Goal: Task Accomplishment & Management: Complete application form

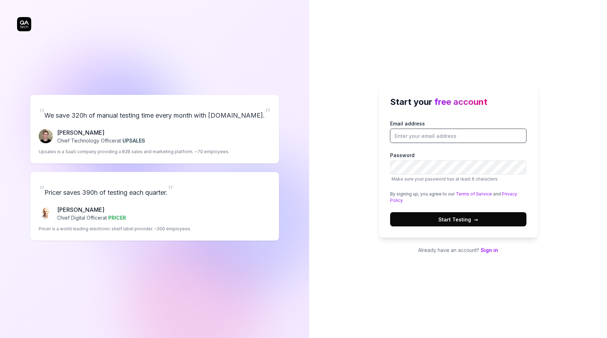
click at [427, 136] on input "Email address" at bounding box center [458, 136] width 136 height 14
type input "Lig93056@gmail.com"
click at [462, 220] on span "Start Testing →" at bounding box center [459, 219] width 40 height 7
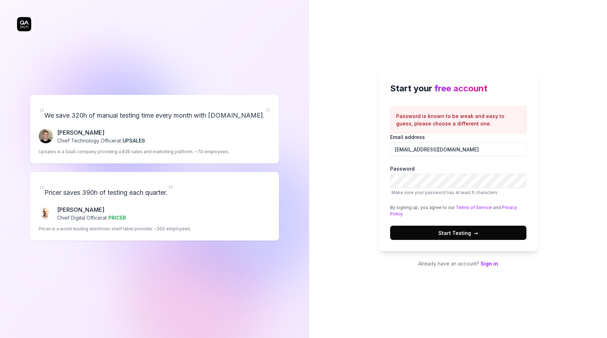
click at [488, 263] on link "Sign in" at bounding box center [489, 263] width 17 height 6
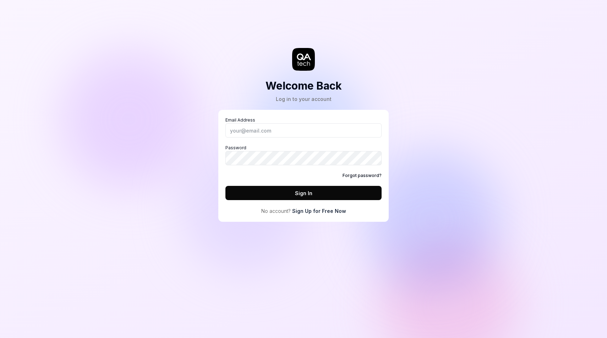
click at [331, 210] on link "Sign Up for Free Now" at bounding box center [319, 210] width 54 height 7
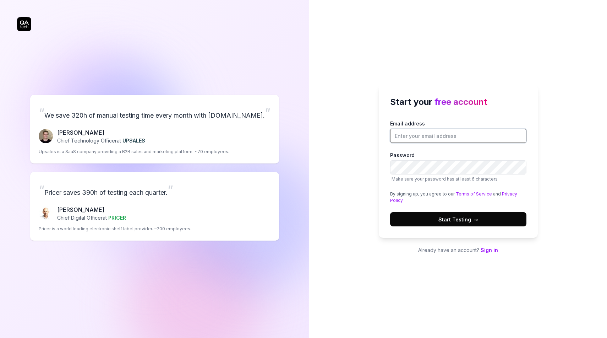
click at [428, 140] on input "Email address" at bounding box center [458, 136] width 136 height 14
type input "[EMAIL_ADDRESS][DOMAIN_NAME]"
click at [438, 217] on button "Start Testing →" at bounding box center [458, 219] width 136 height 14
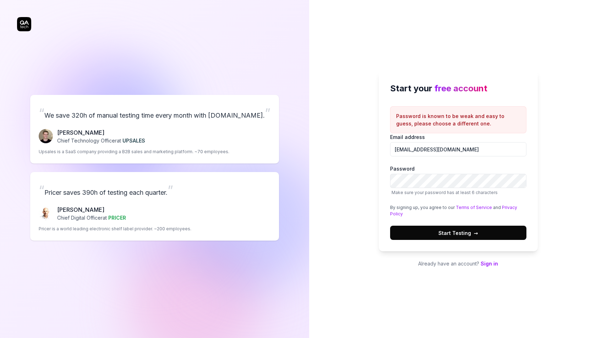
click at [423, 235] on button "Start Testing →" at bounding box center [458, 232] width 136 height 14
click at [437, 229] on button "Start Testing →" at bounding box center [458, 232] width 136 height 14
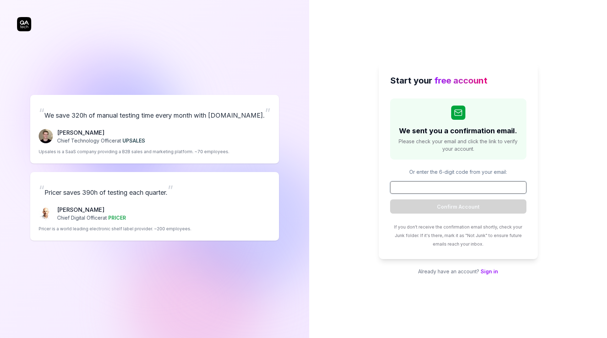
click at [453, 185] on input at bounding box center [458, 187] width 136 height 12
paste input "990585"
type input "990585"
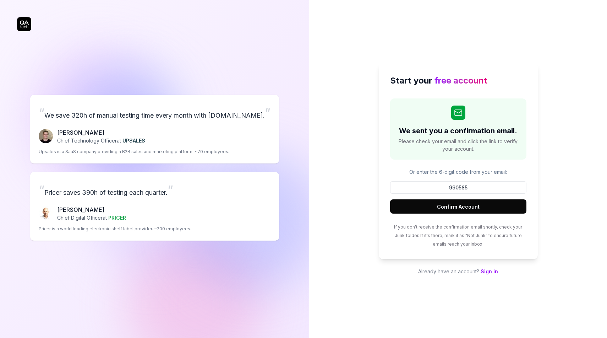
click at [460, 202] on button "Confirm Account" at bounding box center [458, 206] width 136 height 14
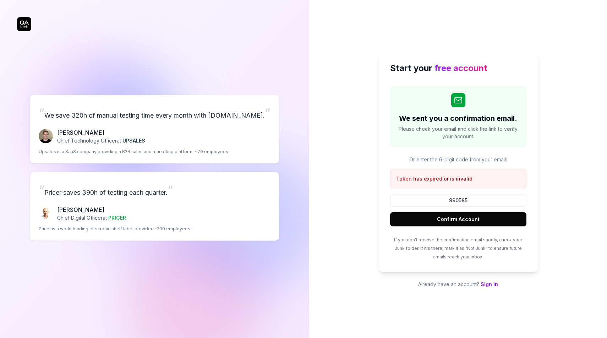
click at [464, 219] on button "Confirm Account" at bounding box center [458, 219] width 136 height 14
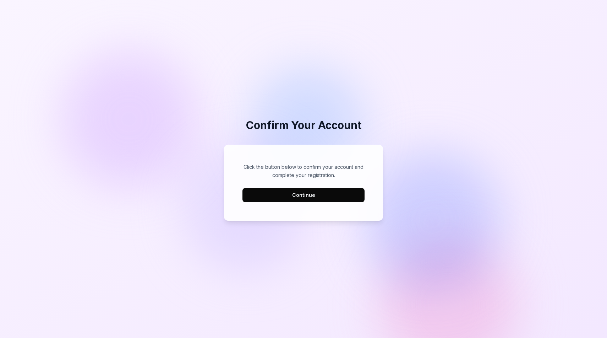
click at [345, 194] on button "Continue" at bounding box center [304, 195] width 122 height 14
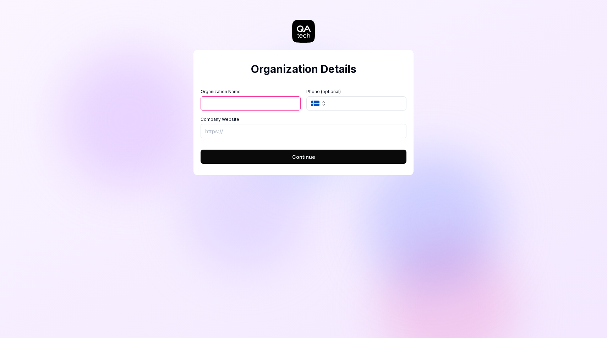
click at [270, 98] on input "Organization Name" at bounding box center [251, 103] width 100 height 14
type input "[PERSON_NAME]"
click at [342, 103] on input "tel" at bounding box center [367, 103] width 78 height 14
click at [305, 157] on span "Continue" at bounding box center [303, 156] width 23 height 7
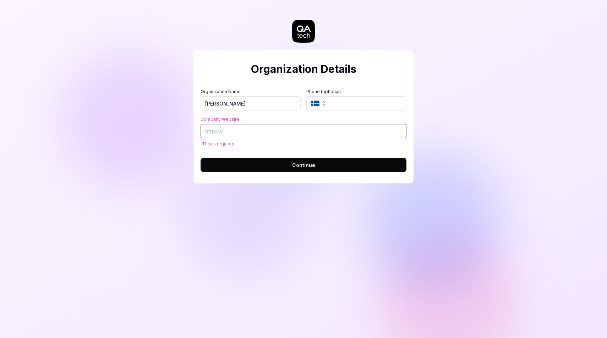
click at [276, 133] on input "Company Website" at bounding box center [304, 131] width 206 height 14
type input "[URL][DOMAIN_NAME]"
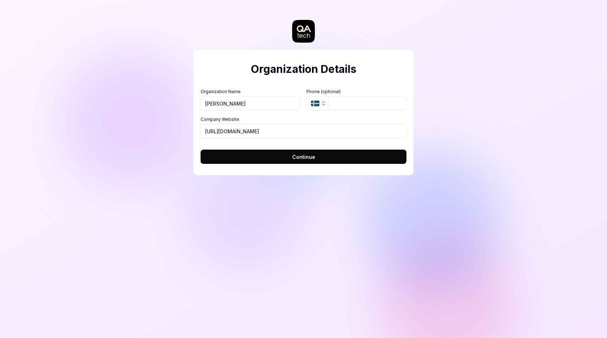
click at [273, 155] on button "Continue" at bounding box center [304, 156] width 206 height 14
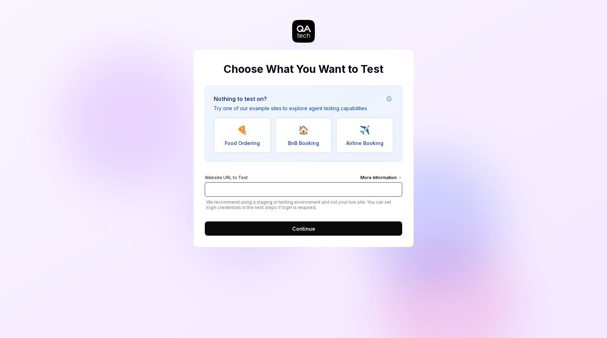
click at [279, 189] on input "Website URL to Test More Information" at bounding box center [303, 189] width 197 height 14
paste input "[URL][DOMAIN_NAME]"
type input "[URL][DOMAIN_NAME]"
click at [265, 226] on button "Continue" at bounding box center [303, 228] width 197 height 14
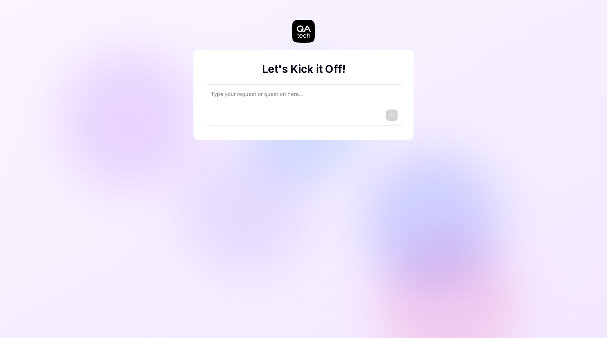
type textarea "*"
type textarea "I"
type textarea "*"
type textarea "I"
type textarea "*"
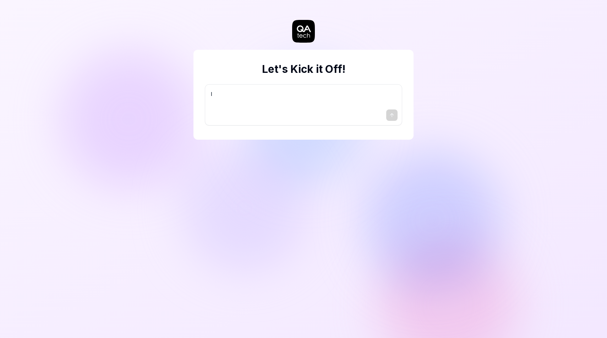
type textarea "I w"
type textarea "*"
type textarea "I wa"
type textarea "*"
type textarea "I wan"
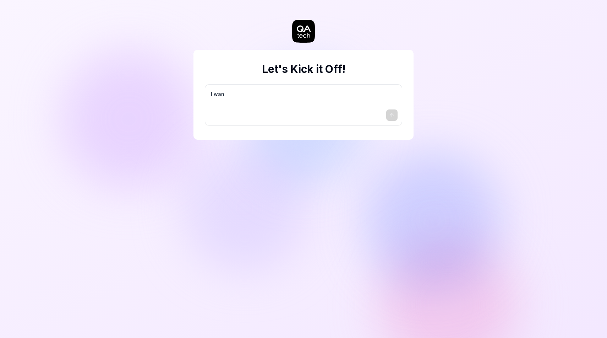
type textarea "*"
type textarea "I want"
type textarea "*"
type textarea "I want"
type textarea "*"
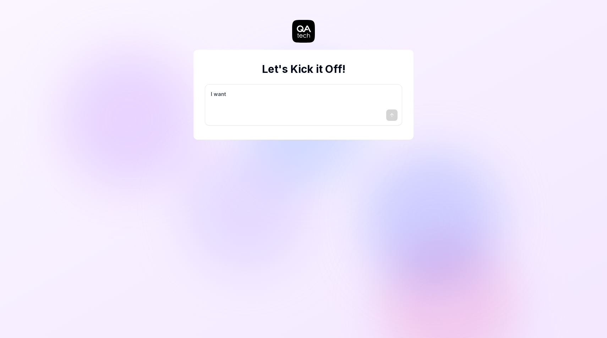
type textarea "I want a"
type textarea "*"
type textarea "I want a"
type textarea "*"
type textarea "I want a g"
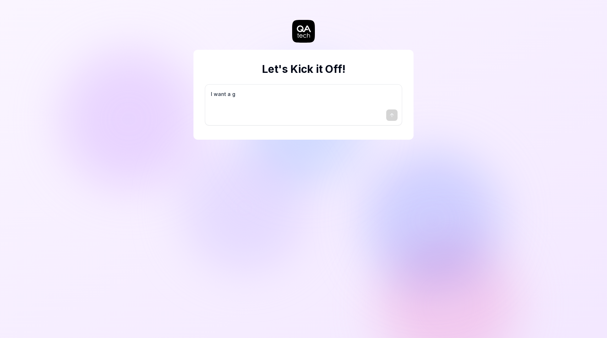
type textarea "*"
type textarea "I want a go"
type textarea "*"
type textarea "I want a goo"
type textarea "*"
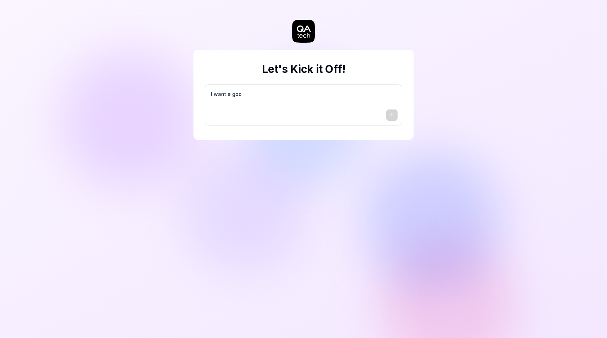
type textarea "I want a good"
type textarea "*"
type textarea "I want a good"
type textarea "*"
type textarea "I want a good t"
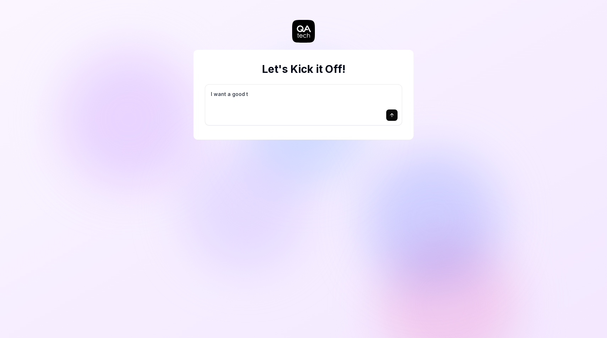
type textarea "*"
type textarea "I want a good te"
type textarea "*"
type textarea "I want a good tes"
type textarea "*"
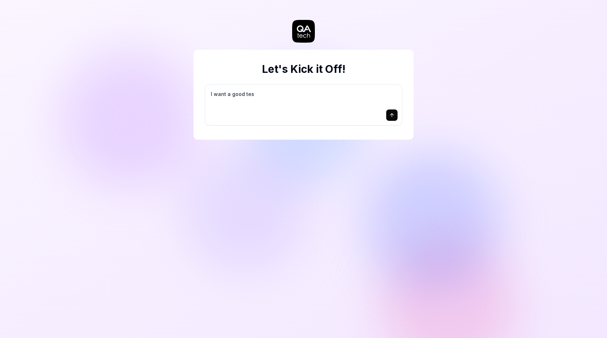
type textarea "I want a good test"
type textarea "*"
type textarea "I want a good test"
type textarea "*"
type textarea "I want a good test s"
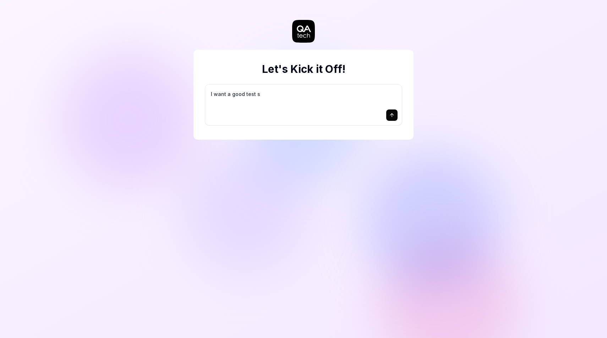
type textarea "*"
type textarea "I want a good test se"
type textarea "*"
type textarea "I want a good test set"
type textarea "*"
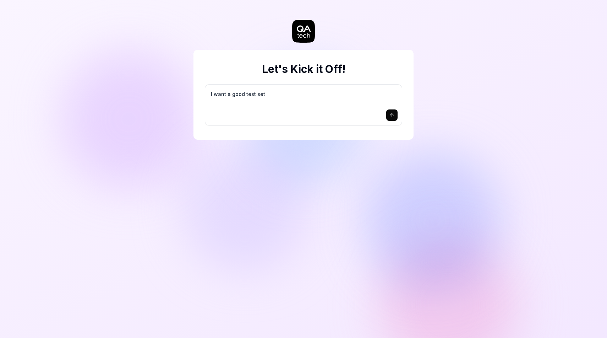
type textarea "I want a good test setu"
type textarea "*"
type textarea "I want a good test setup"
type textarea "*"
type textarea "I want a good test setup"
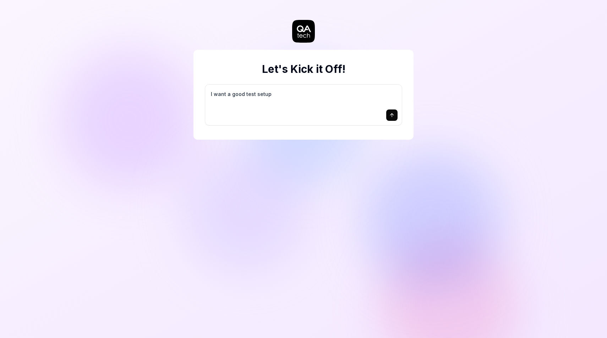
type textarea "*"
type textarea "I want a good test setup f"
type textarea "*"
type textarea "I want a good test setup fo"
type textarea "*"
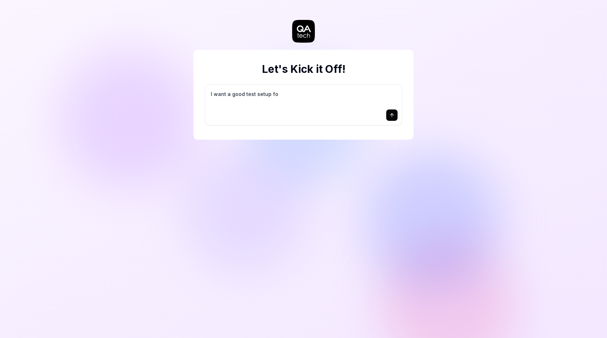
type textarea "I want a good test setup for"
type textarea "*"
type textarea "I want a good test setup for"
type textarea "*"
type textarea "I want a good test setup for m"
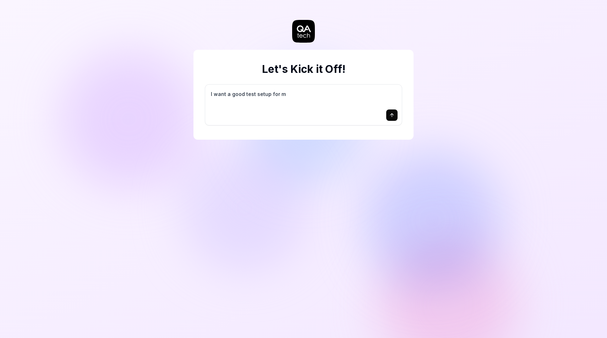
type textarea "*"
type textarea "I want a good test setup for my"
type textarea "*"
type textarea "I want a good test setup for my"
type textarea "*"
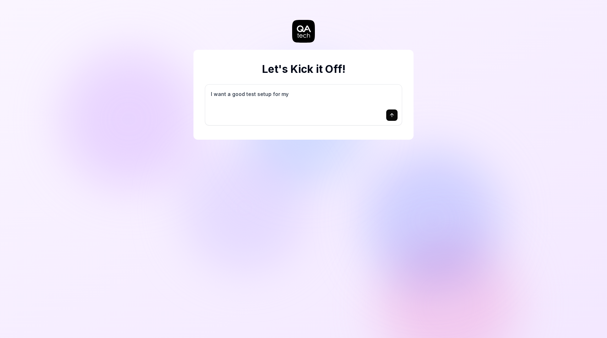
type textarea "I want a good test setup for my s"
type textarea "*"
type textarea "I want a good test setup for my si"
type textarea "*"
type textarea "I want a good test setup for my sit"
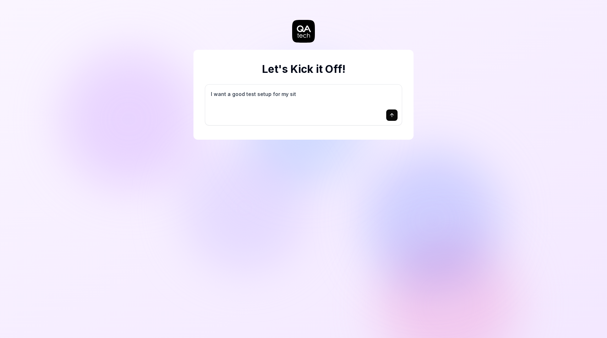
type textarea "*"
type textarea "I want a good test setup for my site"
type textarea "*"
type textarea "I want a good test setup for my site"
type textarea "*"
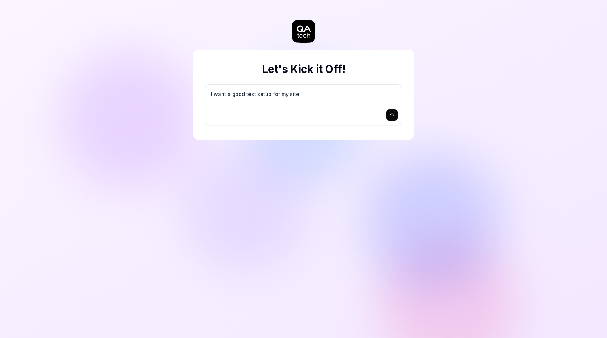
type textarea "I want a good test setup for my site -"
type textarea "*"
type textarea "I want a good test setup for my site -"
type textarea "*"
type textarea "I want a good test setup for my site - h"
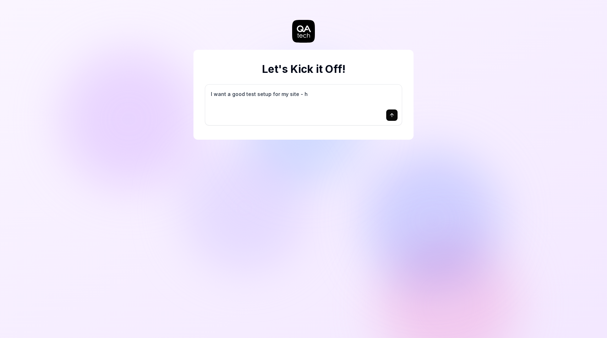
type textarea "*"
type textarea "I want a good test setup for my site - he"
type textarea "*"
type textarea "I want a good test setup for my site - hel"
type textarea "*"
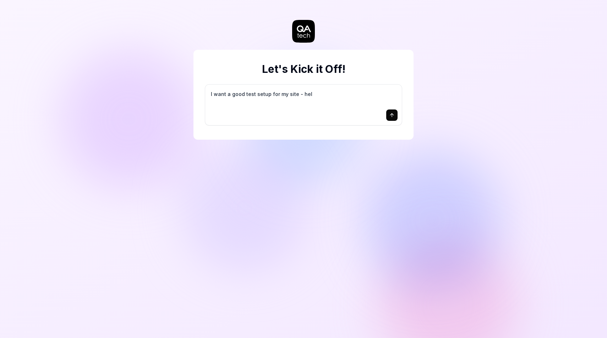
type textarea "I want a good test setup for my site - help"
type textarea "*"
type textarea "I want a good test setup for my site - help"
type textarea "*"
type textarea "I want a good test setup for my site - help m"
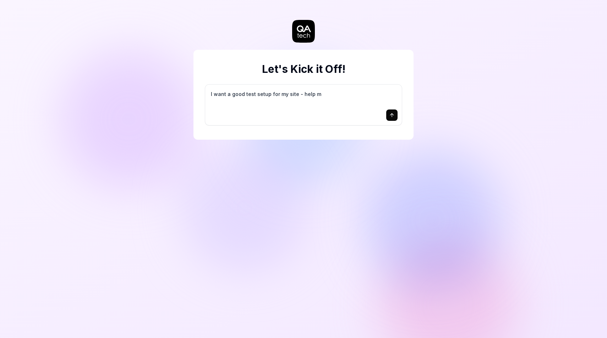
type textarea "*"
type textarea "I want a good test setup for my site - help me"
type textarea "*"
type textarea "I want a good test setup for my site - help me"
type textarea "*"
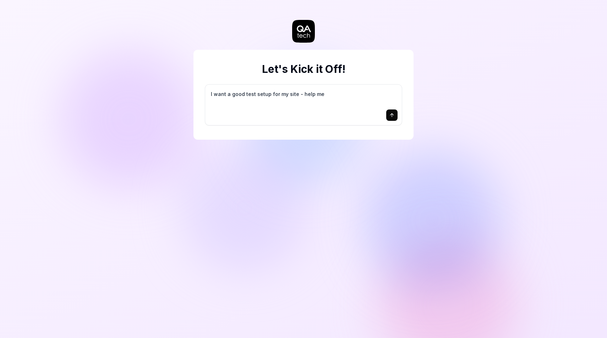
type textarea "I want a good test setup for my site - help me c"
type textarea "*"
type textarea "I want a good test setup for my site - help me cr"
type textarea "*"
type textarea "I want a good test setup for my site - help me cre"
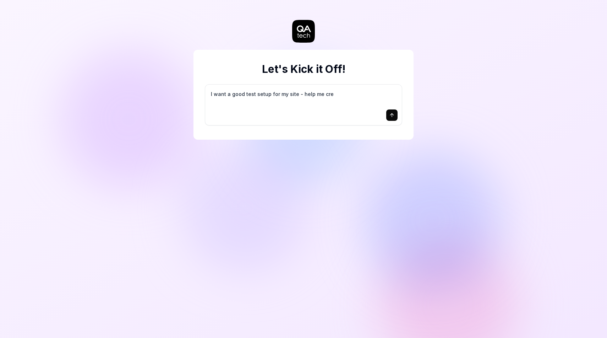
type textarea "*"
type textarea "I want a good test setup for my site - help me crea"
type textarea "*"
type textarea "I want a good test setup for my site - help me creat"
type textarea "*"
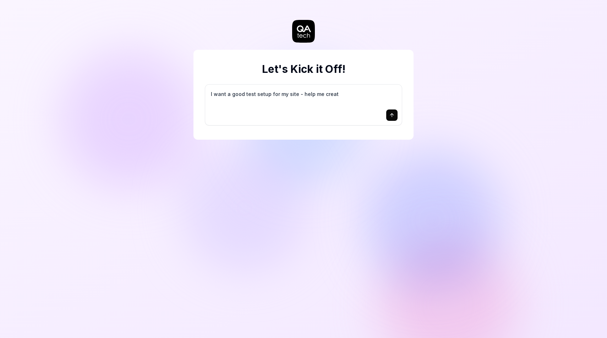
type textarea "I want a good test setup for my site - help me create"
type textarea "*"
type textarea "I want a good test setup for my site - help me create"
type textarea "*"
type textarea "I want a good test setup for my site - help me create t"
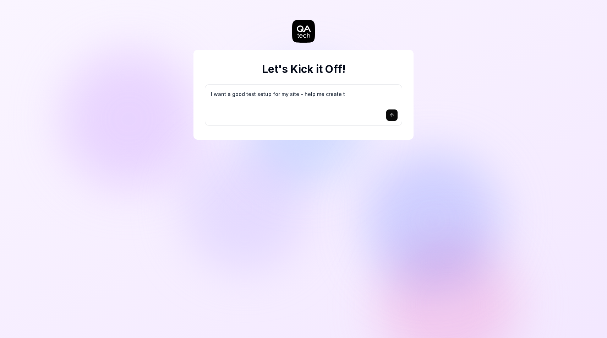
type textarea "*"
type textarea "I want a good test setup for my site - help me create th"
type textarea "*"
type textarea "I want a good test setup for my site - help me create the"
type textarea "*"
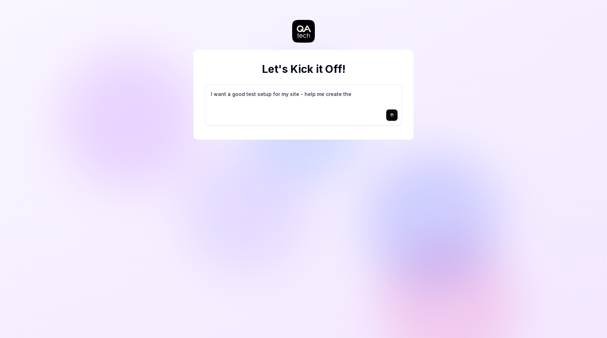
type textarea "I want a good test setup for my site - help me create the"
type textarea "*"
type textarea "I want a good test setup for my site - help me create the f"
type textarea "*"
type textarea "I want a good test setup for my site - help me create the fi"
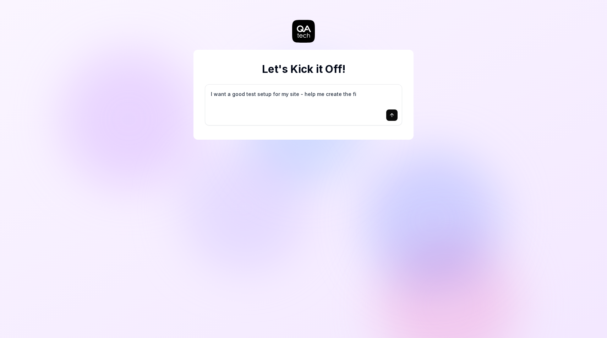
type textarea "*"
type textarea "I want a good test setup for my site - help me create the fir"
type textarea "*"
type textarea "I want a good test setup for my site - help me create the firs"
type textarea "*"
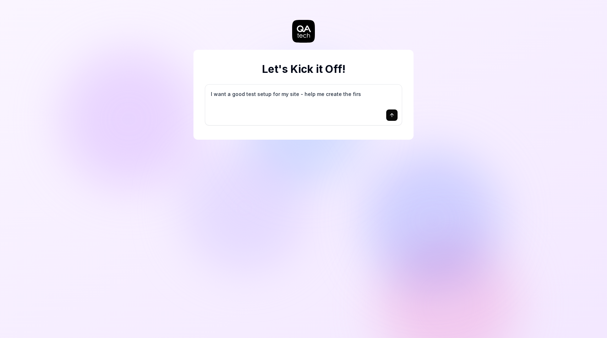
type textarea "I want a good test setup for my site - help me create the first"
type textarea "*"
type textarea "I want a good test setup for my site - help me create the first"
type textarea "*"
type textarea "I want a good test setup for my site - help me create the first 3"
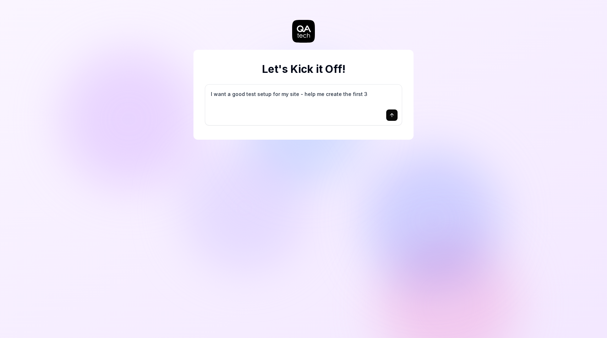
type textarea "*"
type textarea "I want a good test setup for my site - help me create the first 3-"
type textarea "*"
type textarea "I want a good test setup for my site - help me create the first 3-5"
type textarea "*"
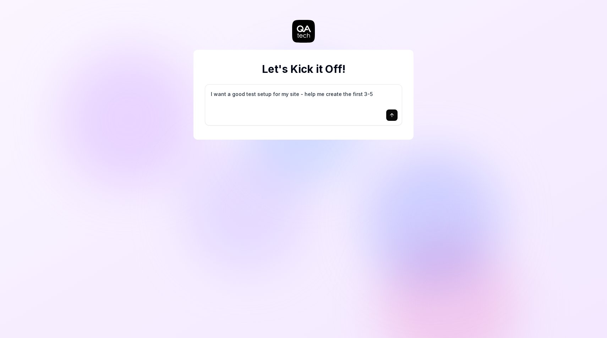
type textarea "I want a good test setup for my site - help me create the first 3-5"
type textarea "*"
type textarea "I want a good test setup for my site - help me create the first 3-5 t"
type textarea "*"
type textarea "I want a good test setup for my site - help me create the first 3-5 te"
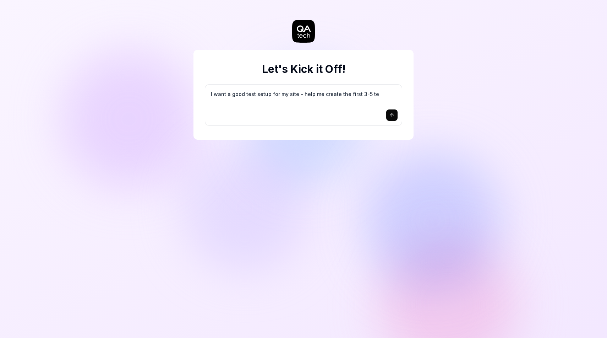
type textarea "*"
type textarea "I want a good test setup for my site - help me create the first 3-5 tes"
type textarea "*"
type textarea "I want a good test setup for my site - help me create the first 3-5 test"
type textarea "*"
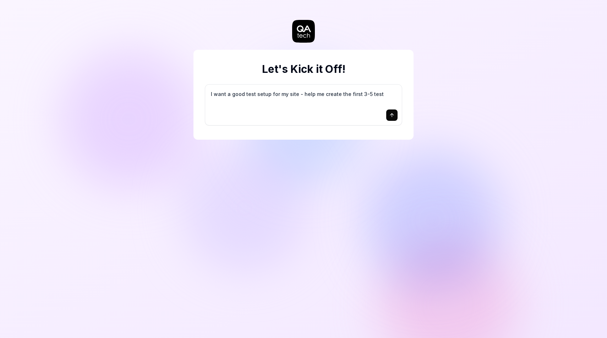
type textarea "I want a good test setup for my site - help me create the first 3-5 test"
type textarea "*"
type textarea "I want a good test setup for my site - help me create the first 3-5 test c"
type textarea "*"
type textarea "I want a good test setup for my site - help me create the first 3-5 test ca"
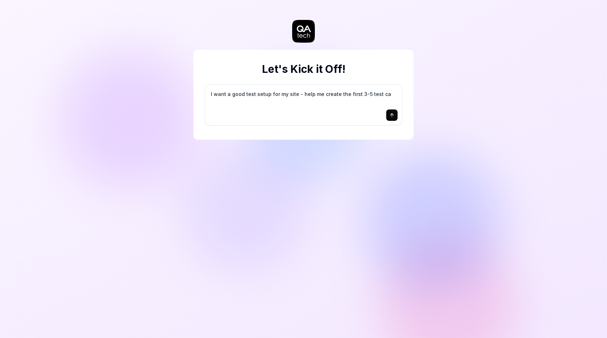
type textarea "*"
type textarea "I want a good test setup for my site - help me create the first 3-5 test cas"
type textarea "*"
type textarea "I want a good test setup for my site - help me create the first 3-5 test case"
type textarea "*"
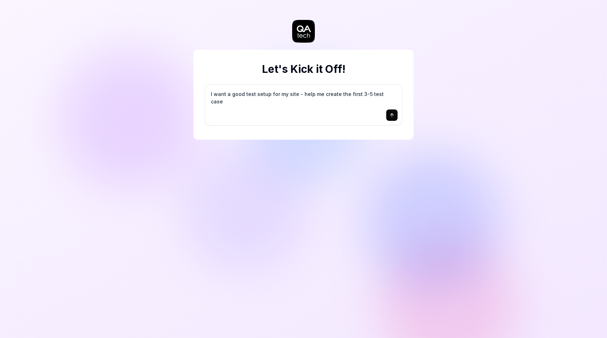
type textarea "I want a good test setup for my site - help me create the first 3-5 test cases"
click at [394, 115] on icon "submit" at bounding box center [392, 115] width 6 height 6
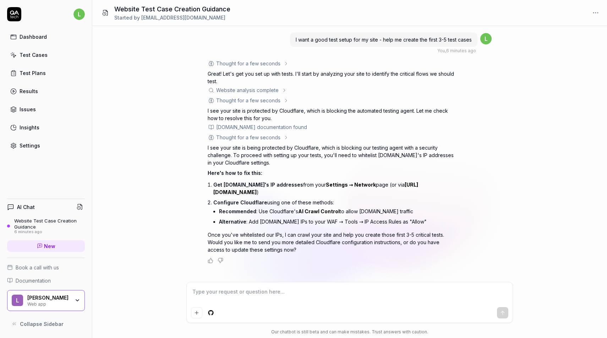
click at [48, 58] on link "Test Cases" at bounding box center [46, 55] width 78 height 14
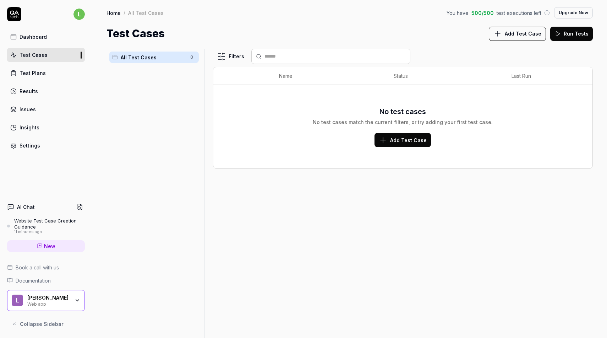
click at [40, 132] on link "Insights" at bounding box center [46, 127] width 78 height 14
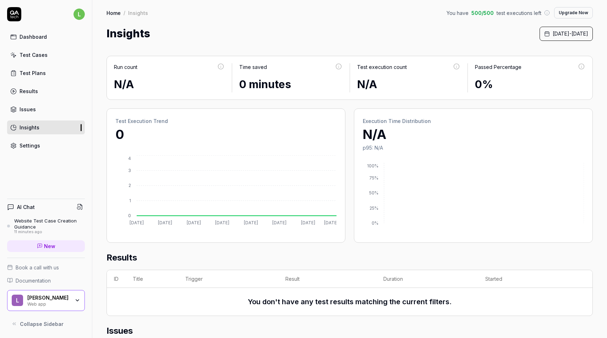
click at [40, 39] on div "Dashboard" at bounding box center [33, 36] width 27 height 7
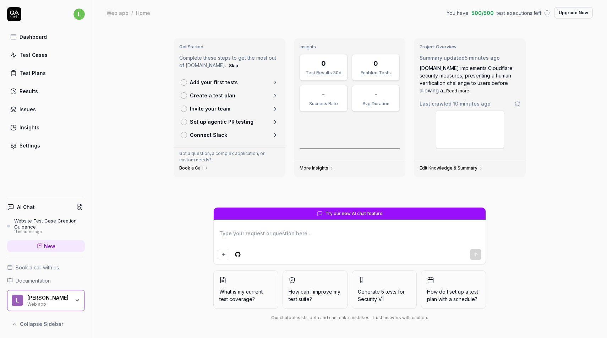
click at [34, 39] on div "Dashboard" at bounding box center [33, 36] width 27 height 7
click at [16, 10] on icon at bounding box center [14, 14] width 14 height 14
type textarea "*"
click at [45, 73] on link "Test Plans" at bounding box center [46, 73] width 78 height 14
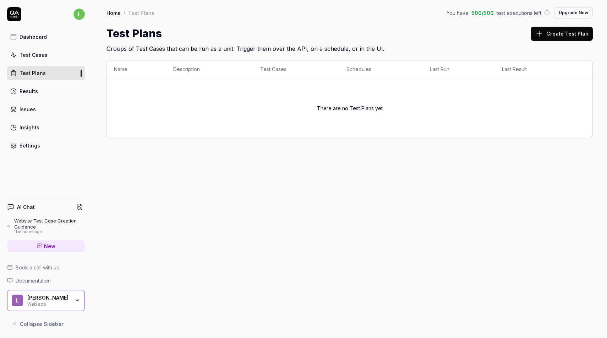
click at [39, 85] on link "Results" at bounding box center [46, 91] width 78 height 14
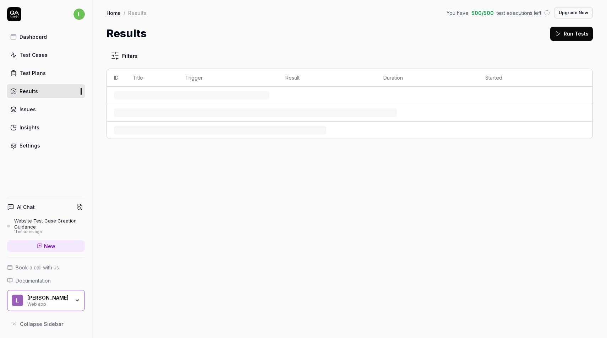
click at [52, 247] on span "New" at bounding box center [49, 245] width 11 height 7
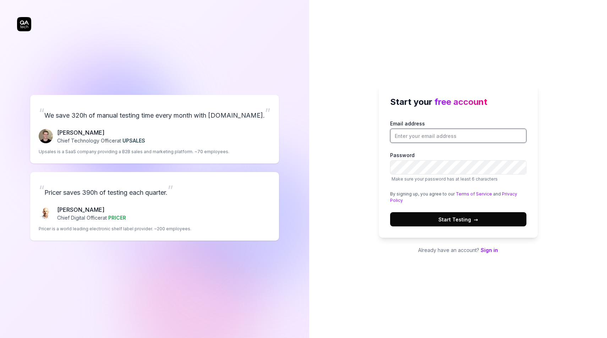
click at [423, 133] on input "Email address" at bounding box center [458, 136] width 136 height 14
type input "[EMAIL_ADDRESS][DOMAIN_NAME]"
click at [435, 216] on button "Start Testing →" at bounding box center [458, 219] width 136 height 14
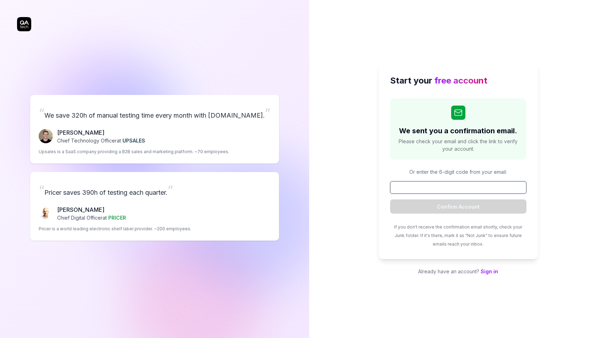
click at [459, 185] on input at bounding box center [458, 187] width 136 height 12
paste input "990585"
type input "990585"
click at [390, 199] on button "Confirm Account" at bounding box center [458, 206] width 136 height 14
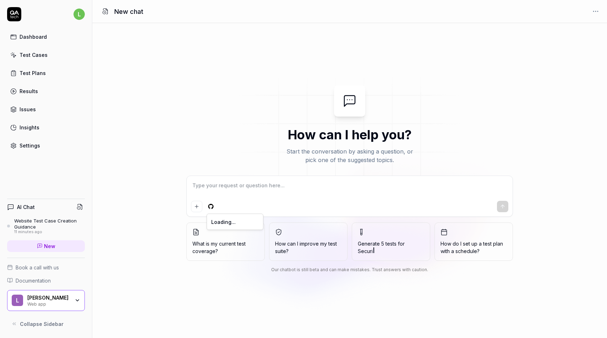
click at [211, 205] on html "l Dashboard Test Cases Test Plans Results Issues Insights Settings AI Chat Webs…" at bounding box center [303, 169] width 607 height 338
click at [342, 203] on html "l Dashboard Test Cases Test Plans Results Issues Insights Settings AI Chat Webs…" at bounding box center [303, 169] width 607 height 338
click at [57, 268] on span "Book a call with us" at bounding box center [37, 266] width 43 height 7
type textarea "*"
